Goal: Transaction & Acquisition: Subscribe to service/newsletter

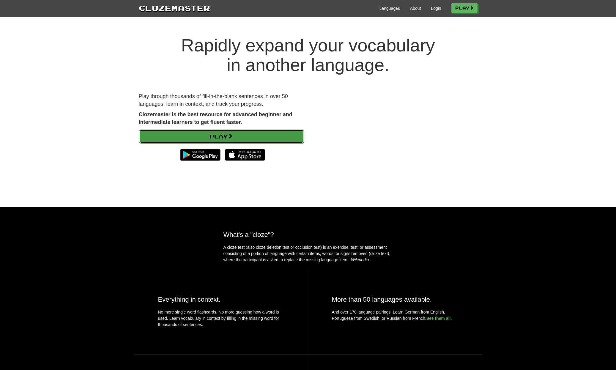
click at [163, 136] on link "Play" at bounding box center [221, 137] width 165 height 14
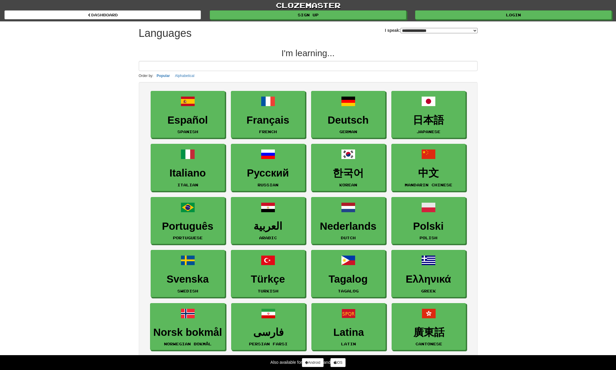
select select "*******"
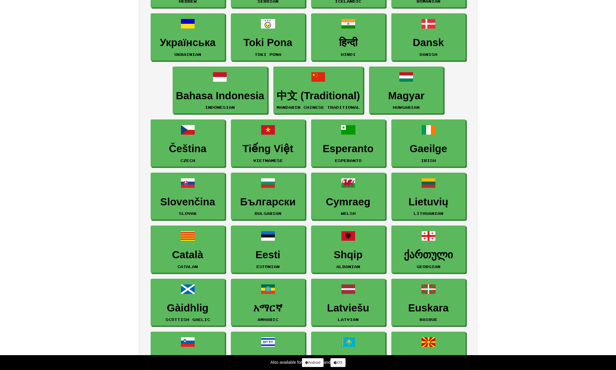
scroll to position [446, 0]
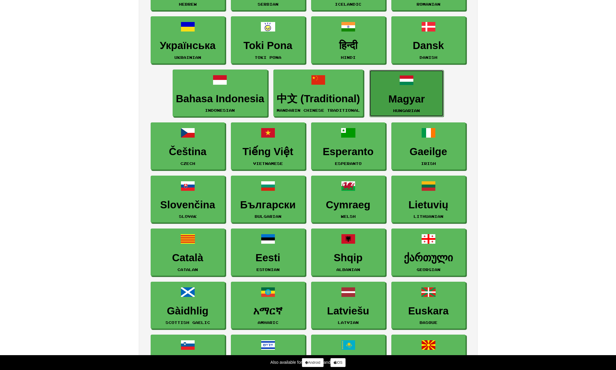
click at [397, 82] on link "Magyar Hungarian" at bounding box center [406, 93] width 74 height 47
